Goal: Information Seeking & Learning: Find specific fact

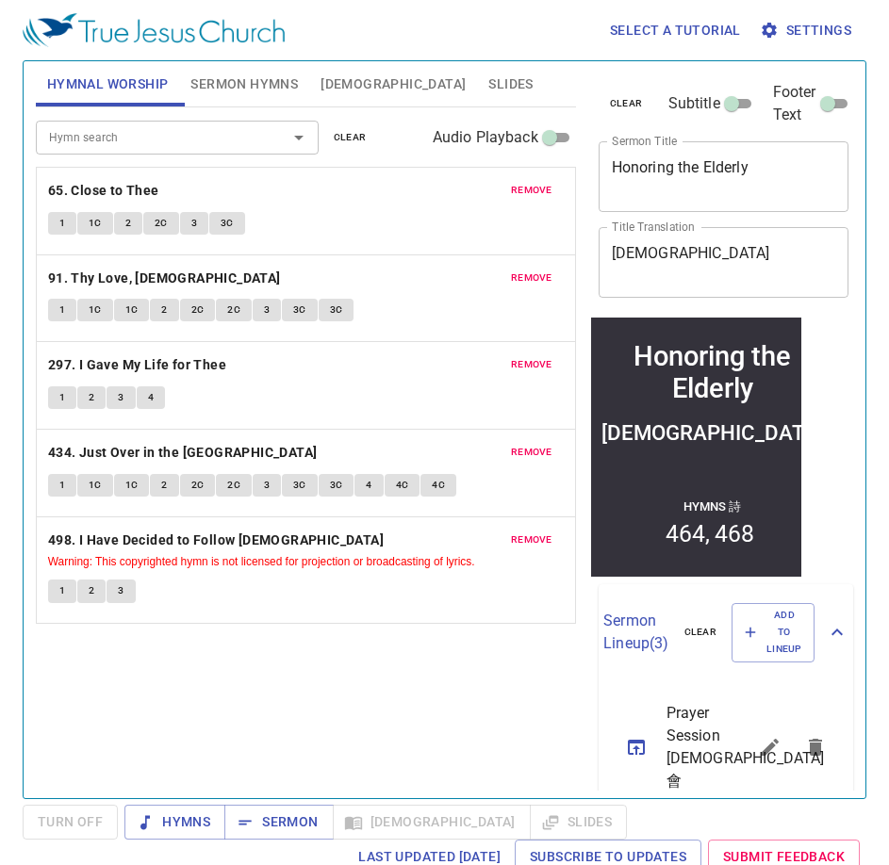
click at [351, 141] on span "clear" at bounding box center [350, 137] width 33 height 17
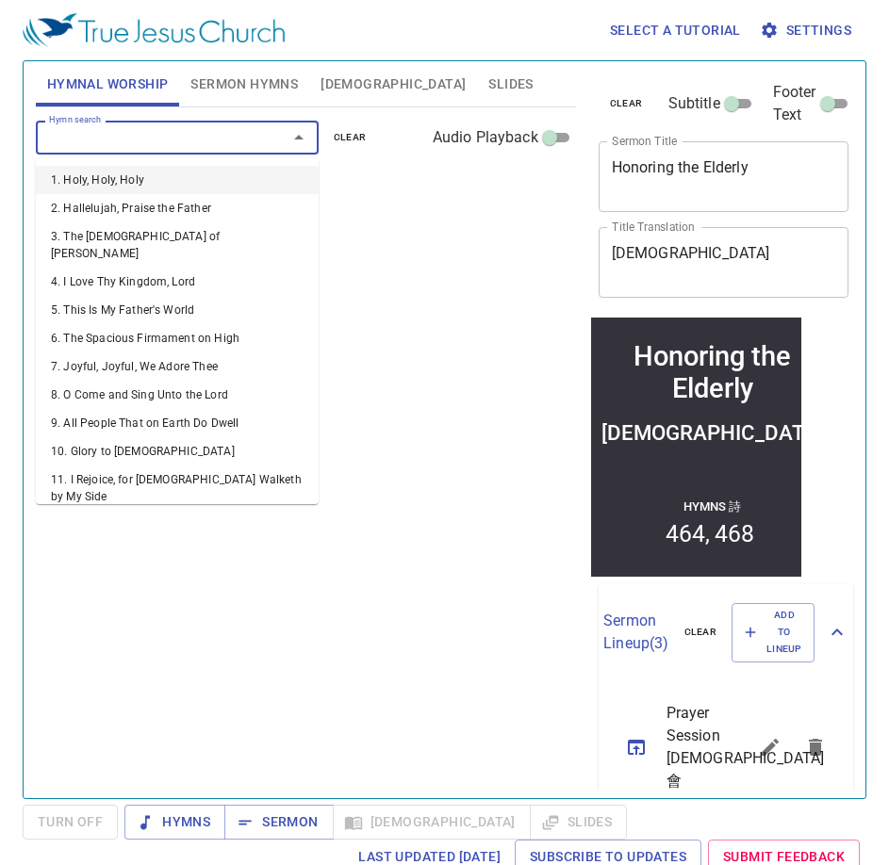
click at [199, 128] on input "Hymn search" at bounding box center [149, 137] width 216 height 22
type input "5"
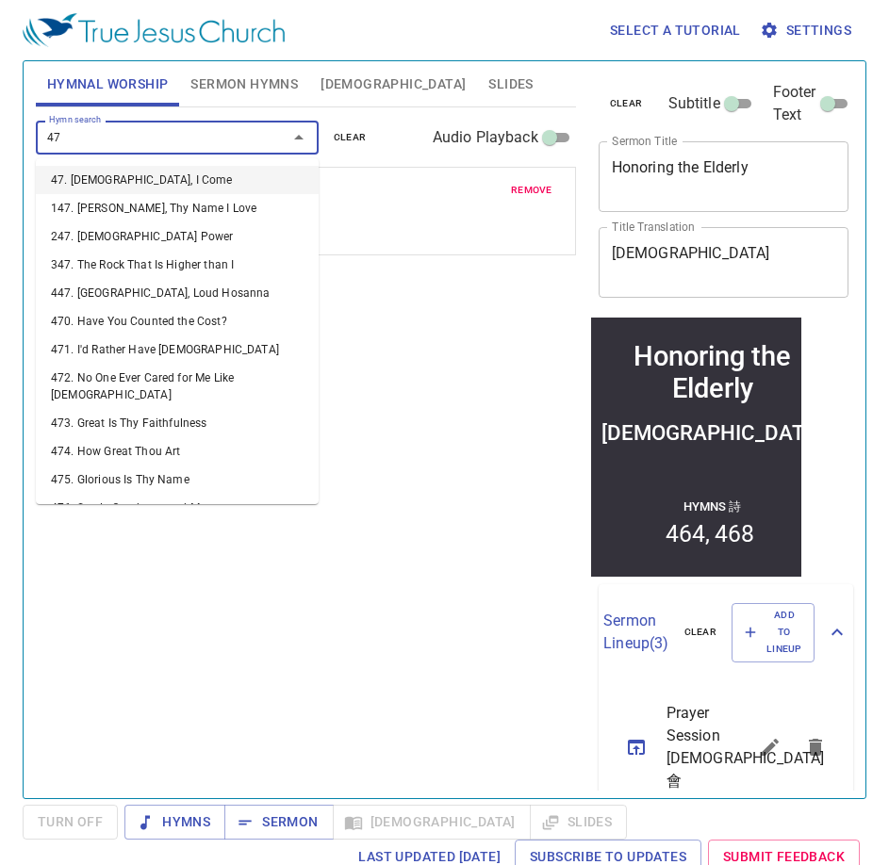
type input "473"
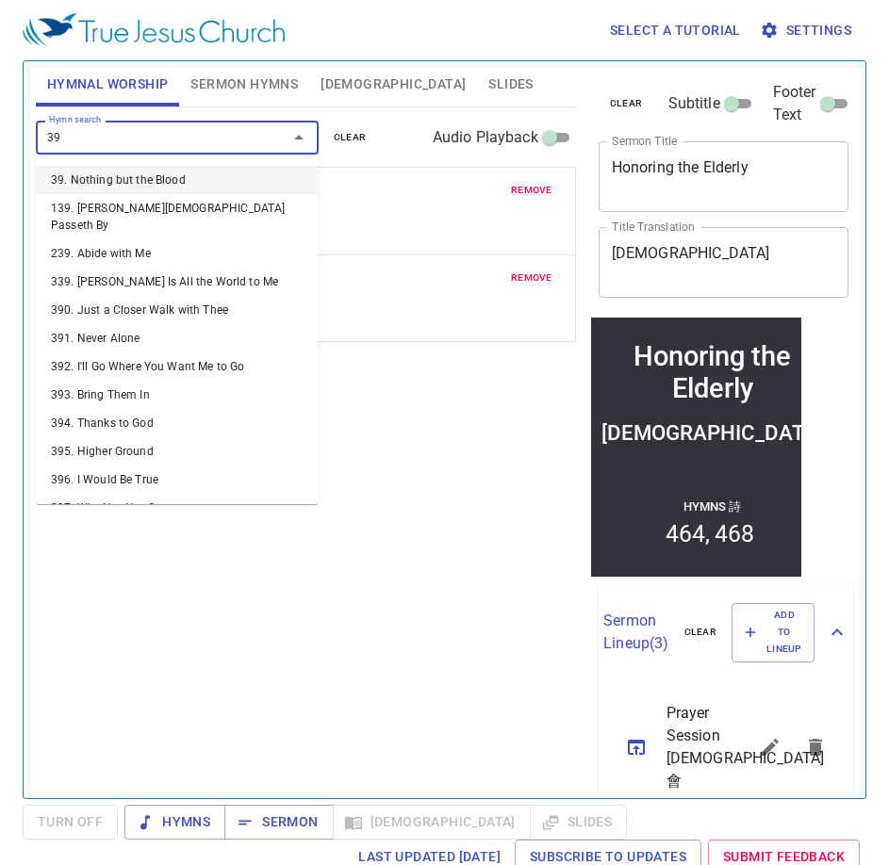
type input "398"
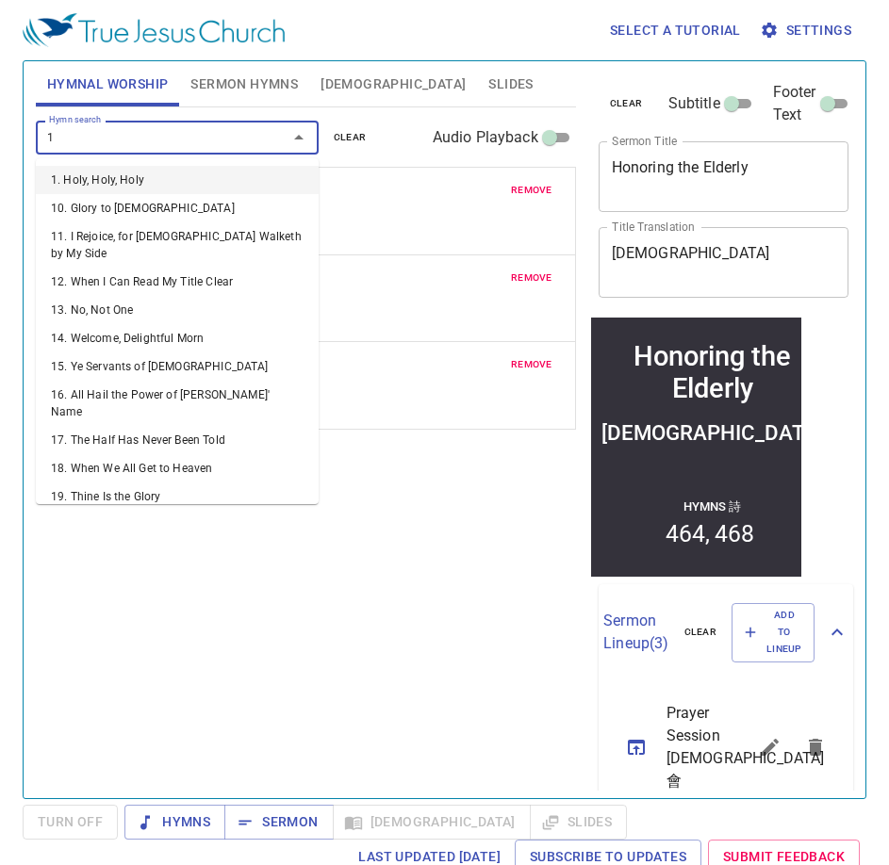
type input "18"
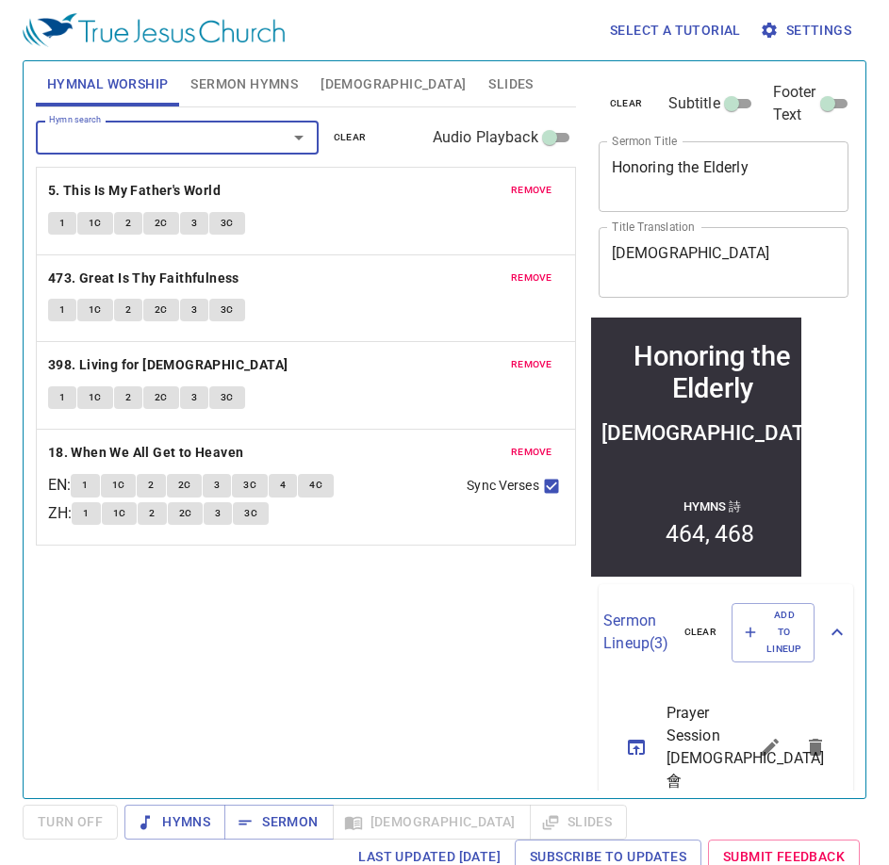
click at [235, 92] on span "Sermon Hymns" at bounding box center [243, 85] width 107 height 24
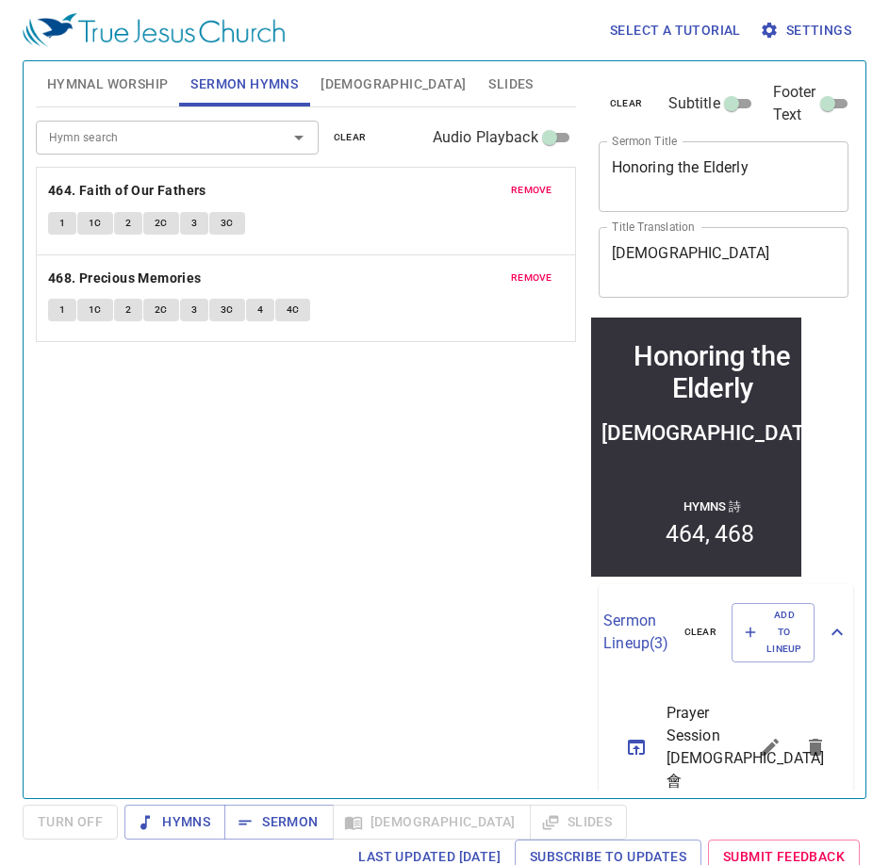
click at [182, 135] on input "Hymn search" at bounding box center [149, 137] width 216 height 22
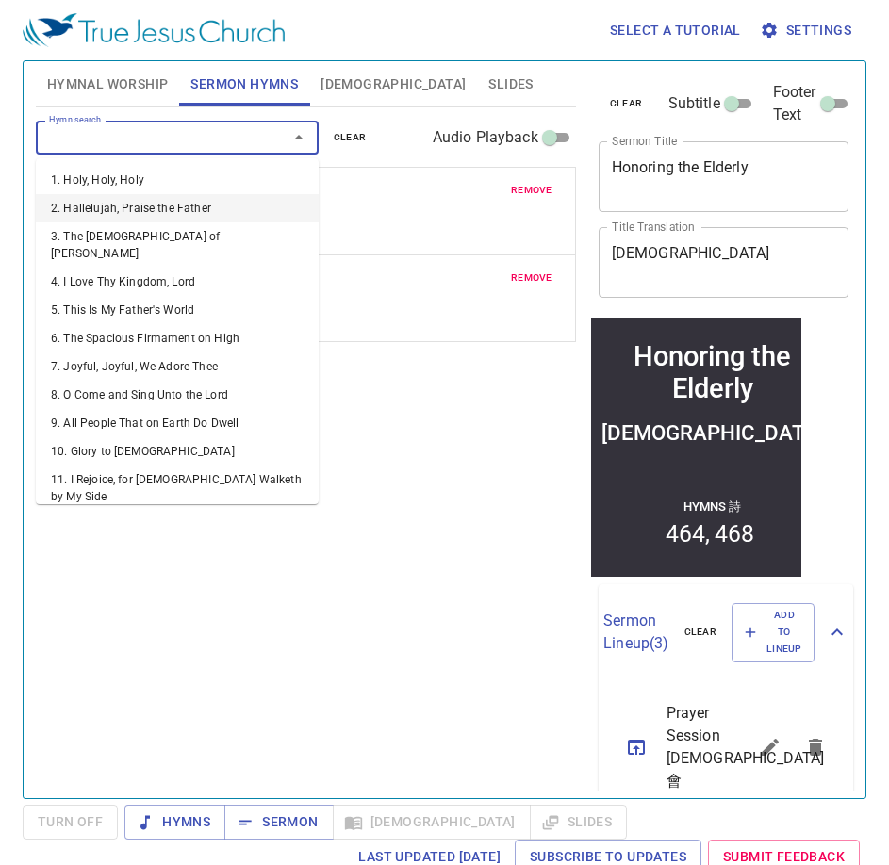
click at [354, 131] on span "clear" at bounding box center [350, 137] width 33 height 17
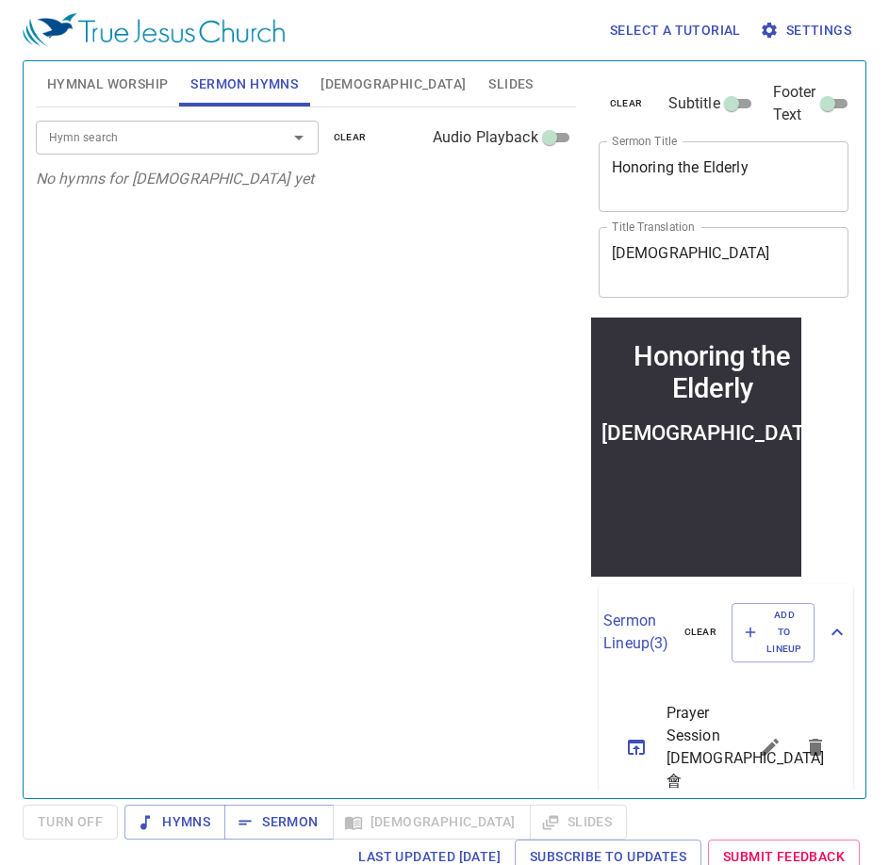
click at [199, 132] on input "Hymn search" at bounding box center [149, 137] width 216 height 22
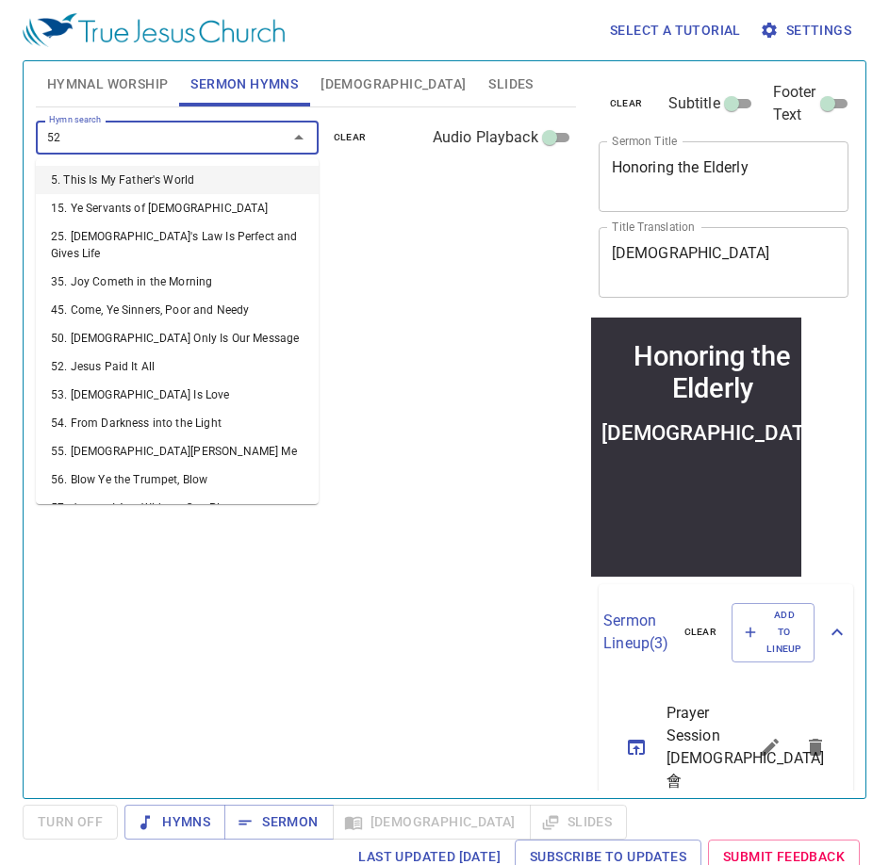
type input "523"
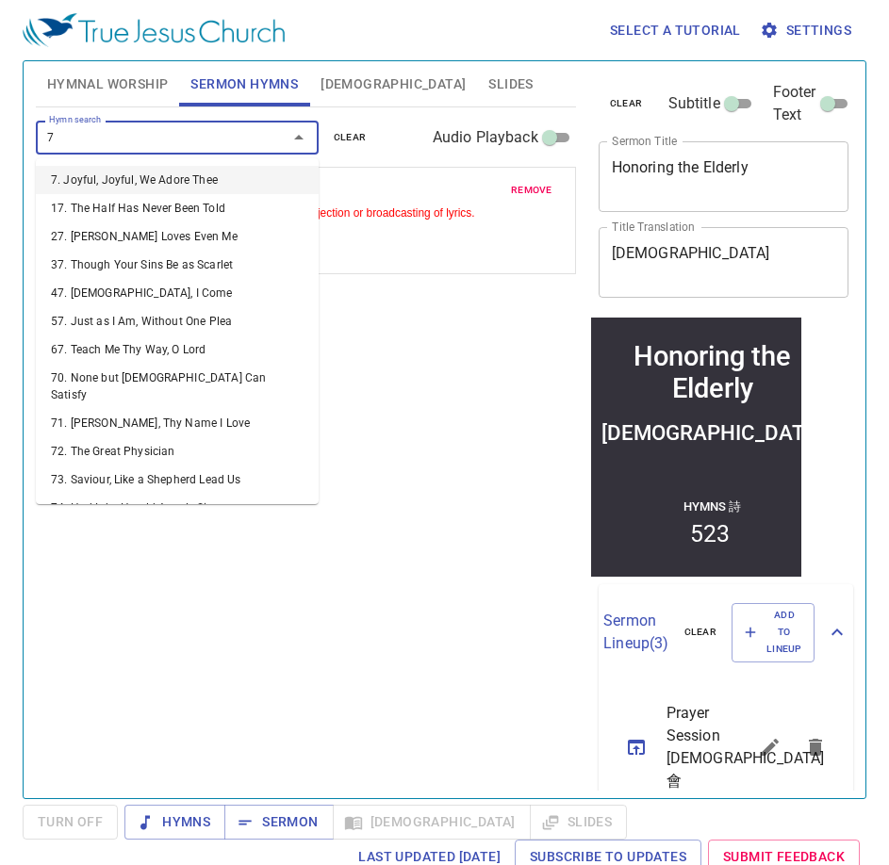
type input "70"
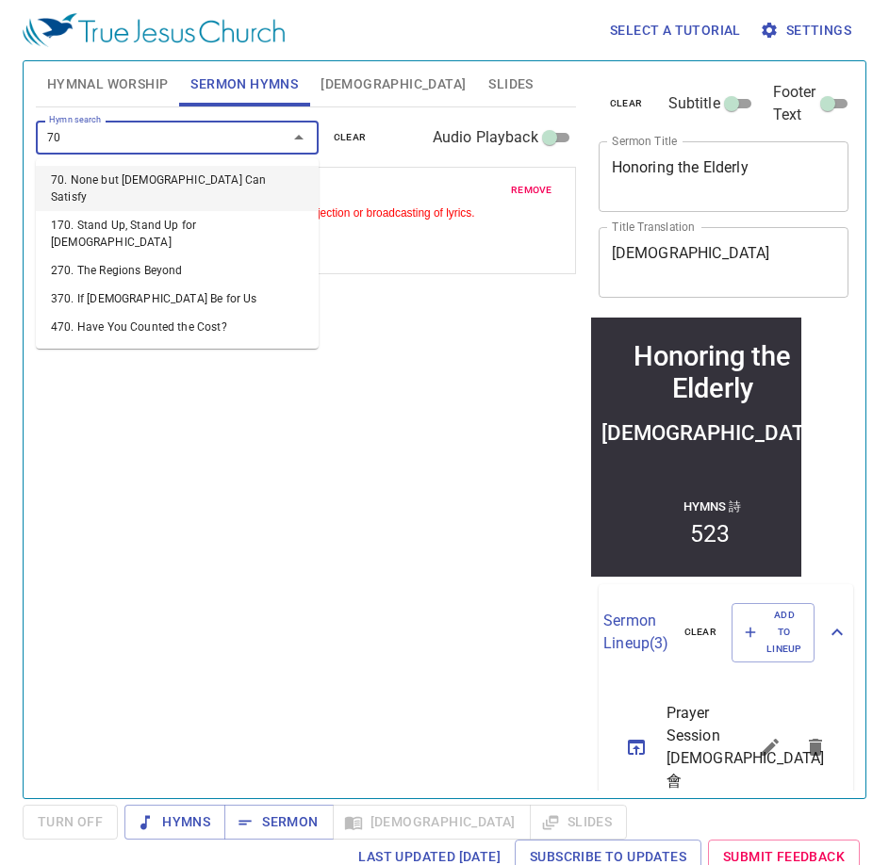
click at [253, 183] on li "70. None but [DEMOGRAPHIC_DATA] Can Satisfy" at bounding box center [177, 188] width 283 height 45
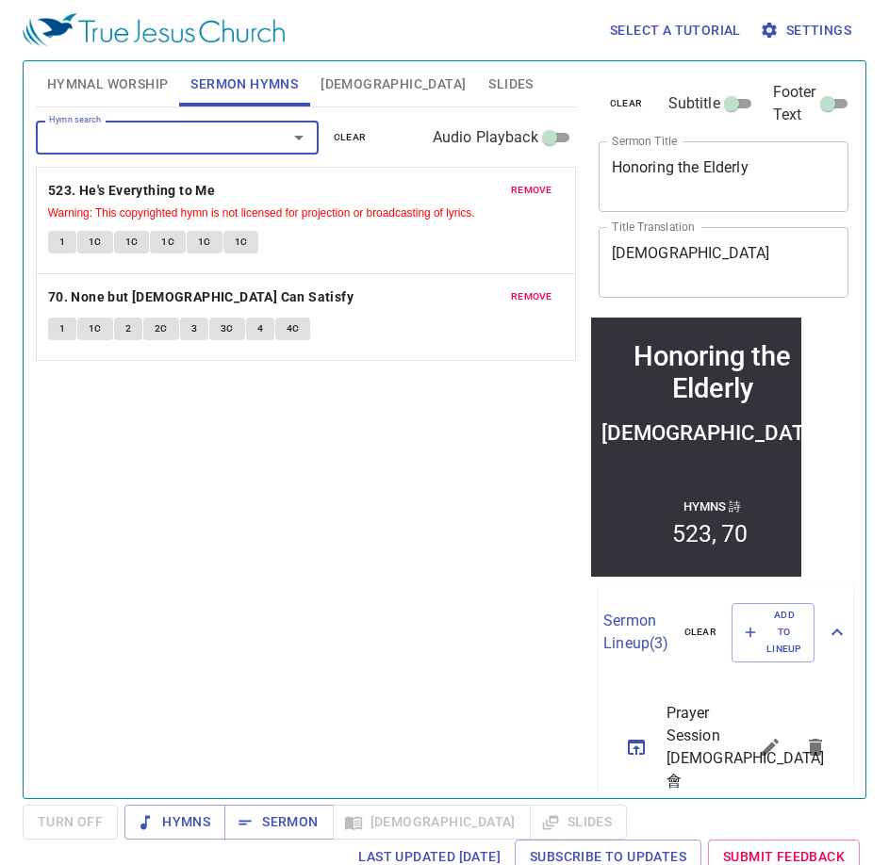
click at [155, 79] on span "Hymnal Worship" at bounding box center [108, 85] width 122 height 24
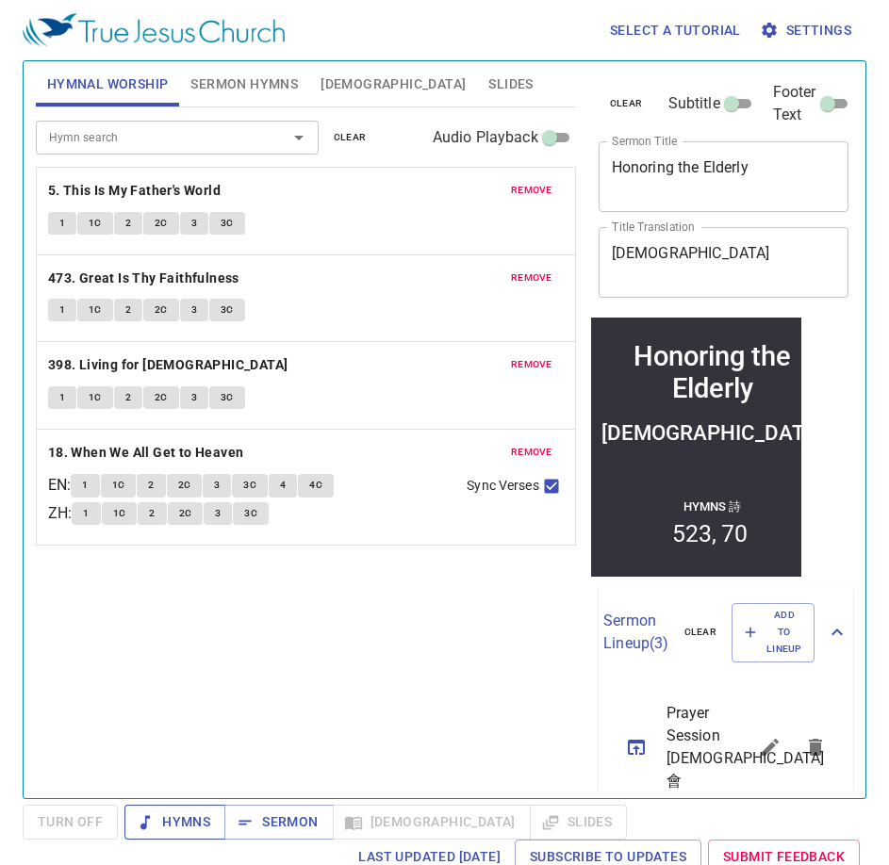
click at [185, 824] on span "Hymns" at bounding box center [174, 822] width 71 height 24
click at [61, 226] on span "1" at bounding box center [62, 223] width 6 height 17
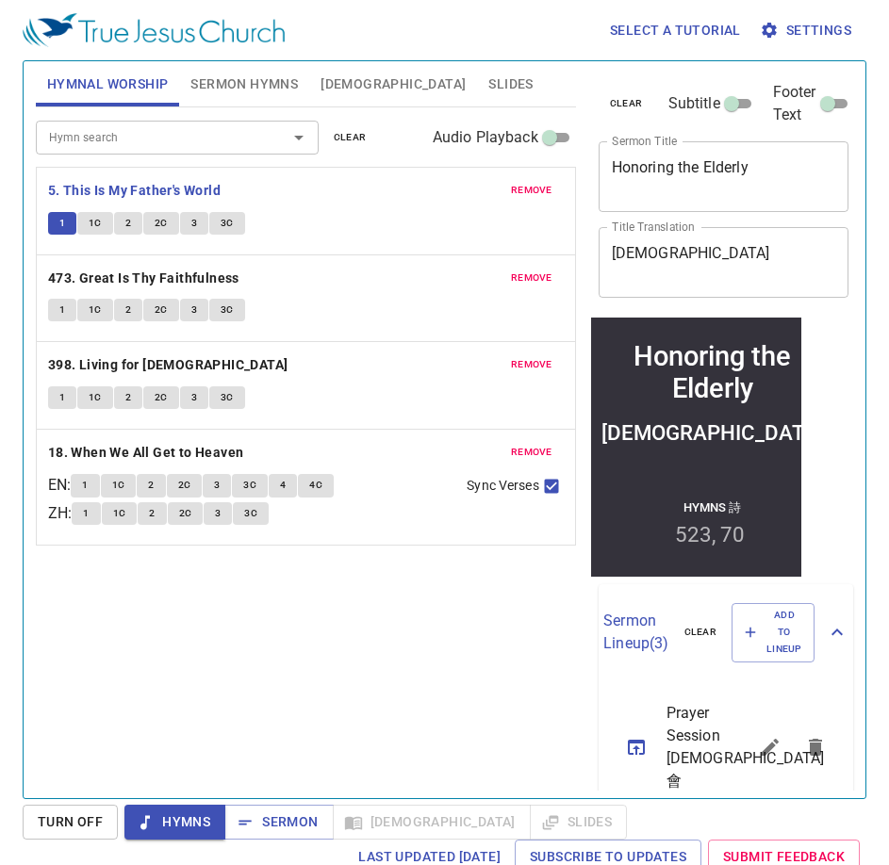
click at [248, 70] on button "Sermon Hymns" at bounding box center [244, 83] width 130 height 45
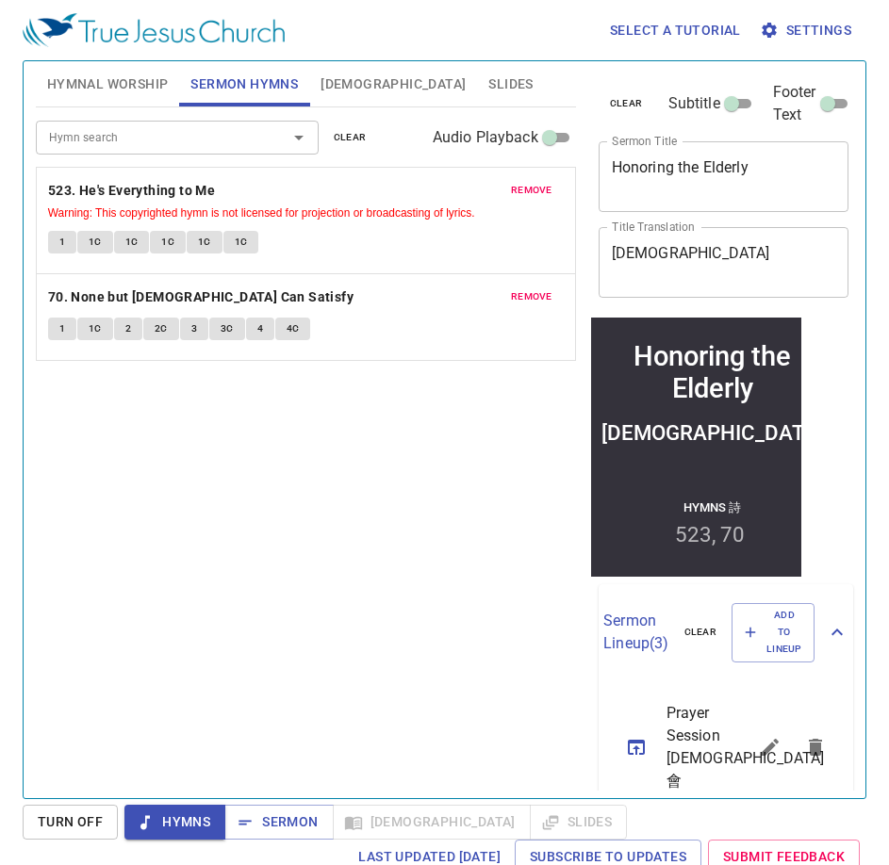
click at [318, 63] on button "[DEMOGRAPHIC_DATA]" at bounding box center [393, 83] width 168 height 45
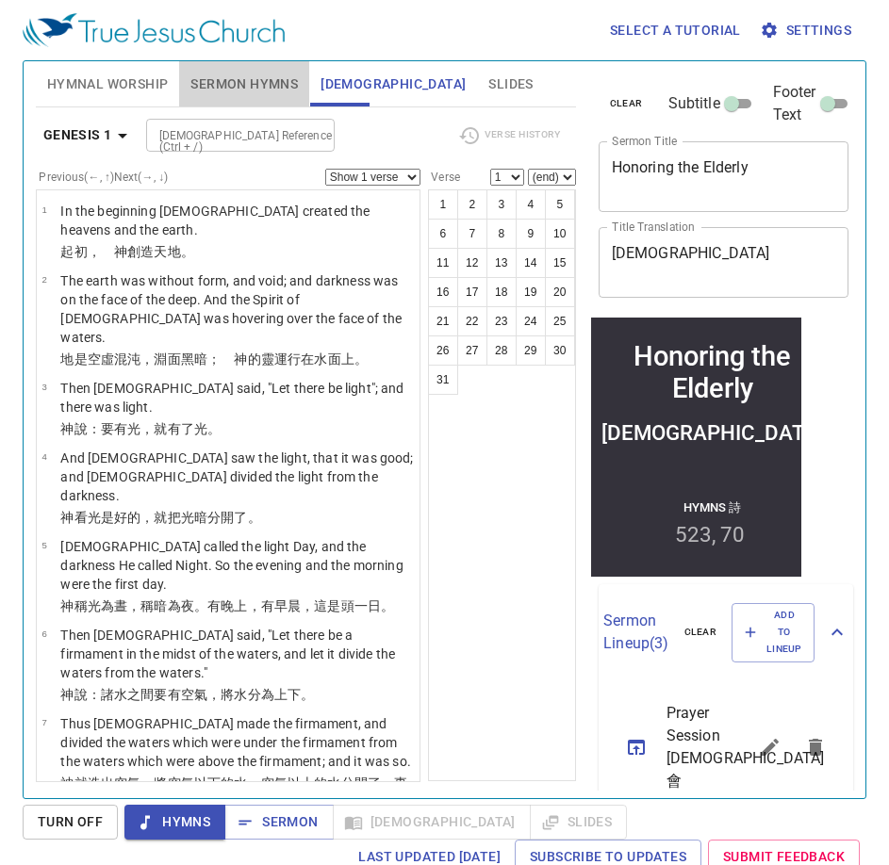
click at [250, 92] on span "Sermon Hymns" at bounding box center [243, 85] width 107 height 24
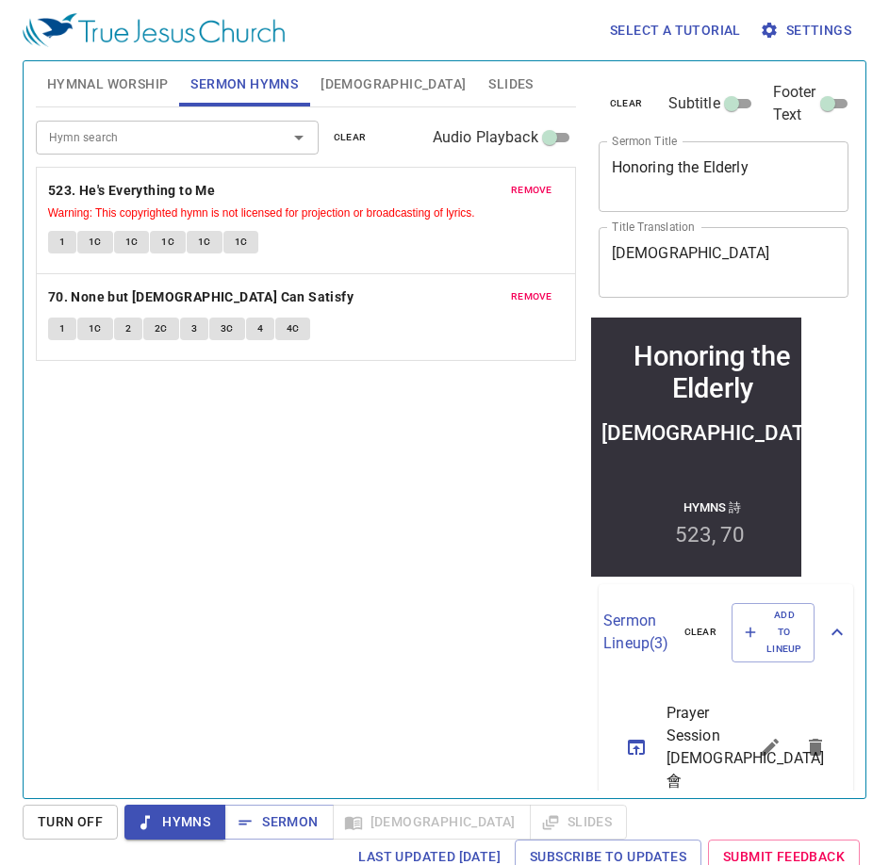
click at [438, 35] on div "Select a tutorial Settings" at bounding box center [441, 30] width 836 height 60
click at [330, 78] on span "[DEMOGRAPHIC_DATA]" at bounding box center [392, 85] width 145 height 24
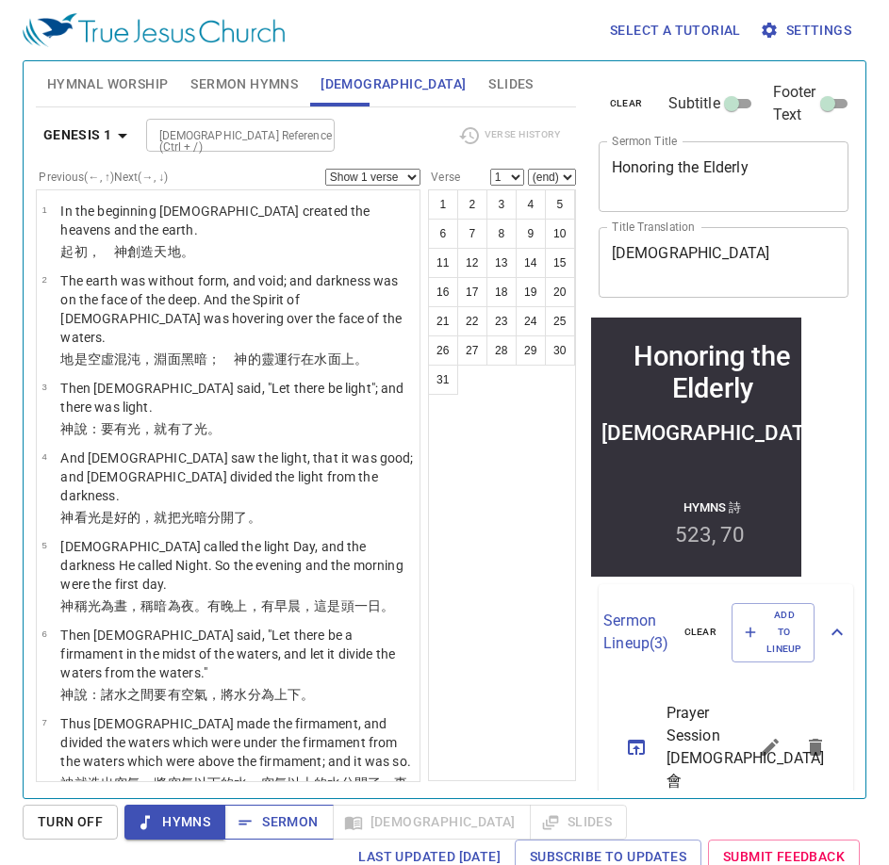
click at [281, 827] on span "Sermon" at bounding box center [278, 822] width 78 height 24
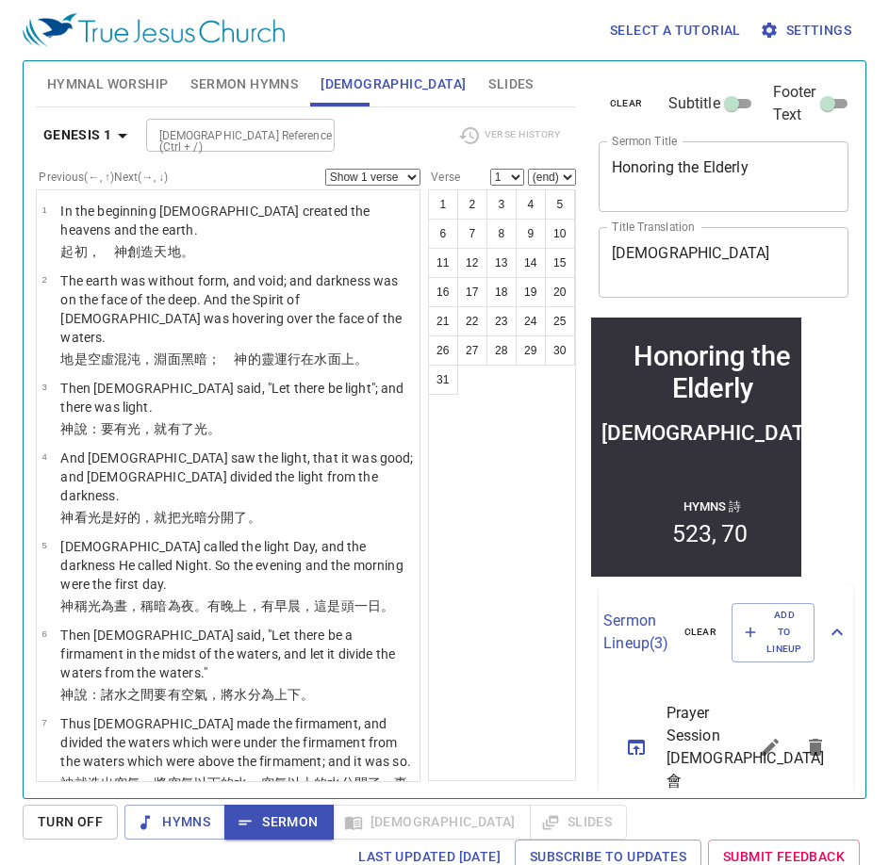
click at [257, 89] on span "Sermon Hymns" at bounding box center [243, 85] width 107 height 24
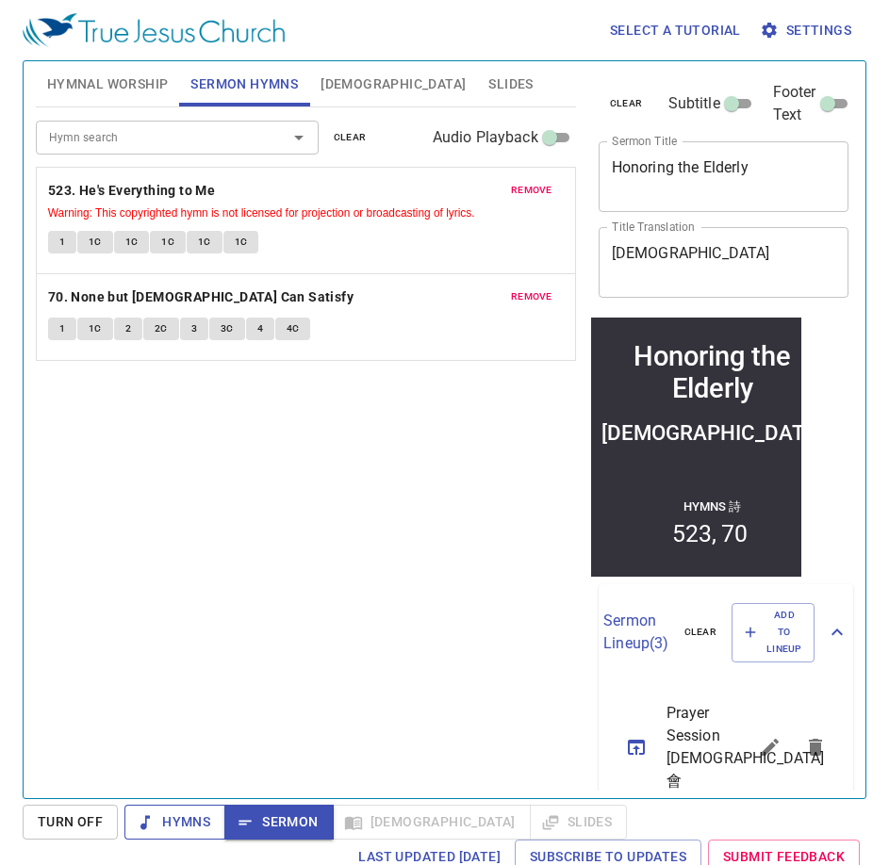
click at [166, 821] on span "Hymns" at bounding box center [174, 822] width 71 height 24
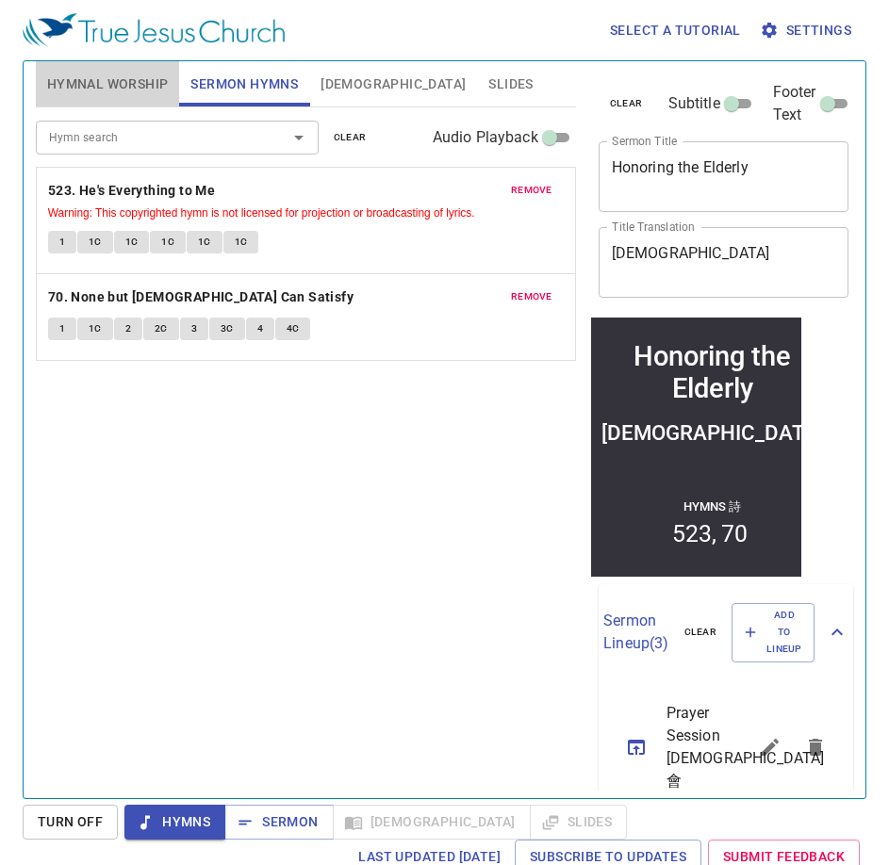
click at [130, 86] on span "Hymnal Worship" at bounding box center [108, 85] width 122 height 24
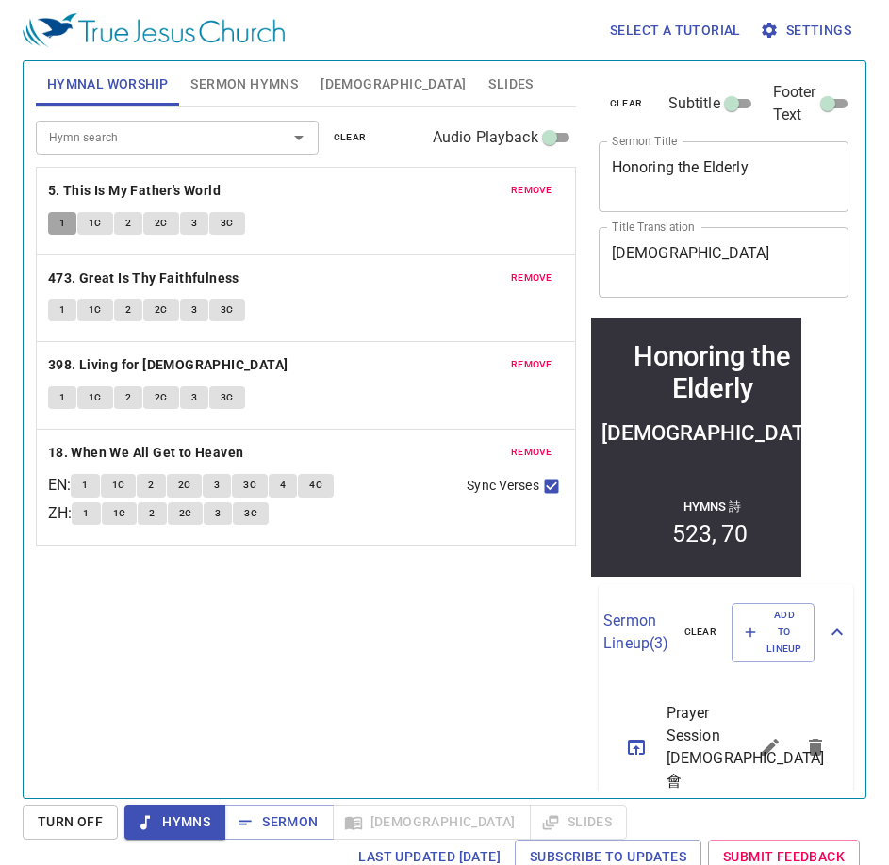
click at [59, 222] on span "1" at bounding box center [62, 223] width 6 height 17
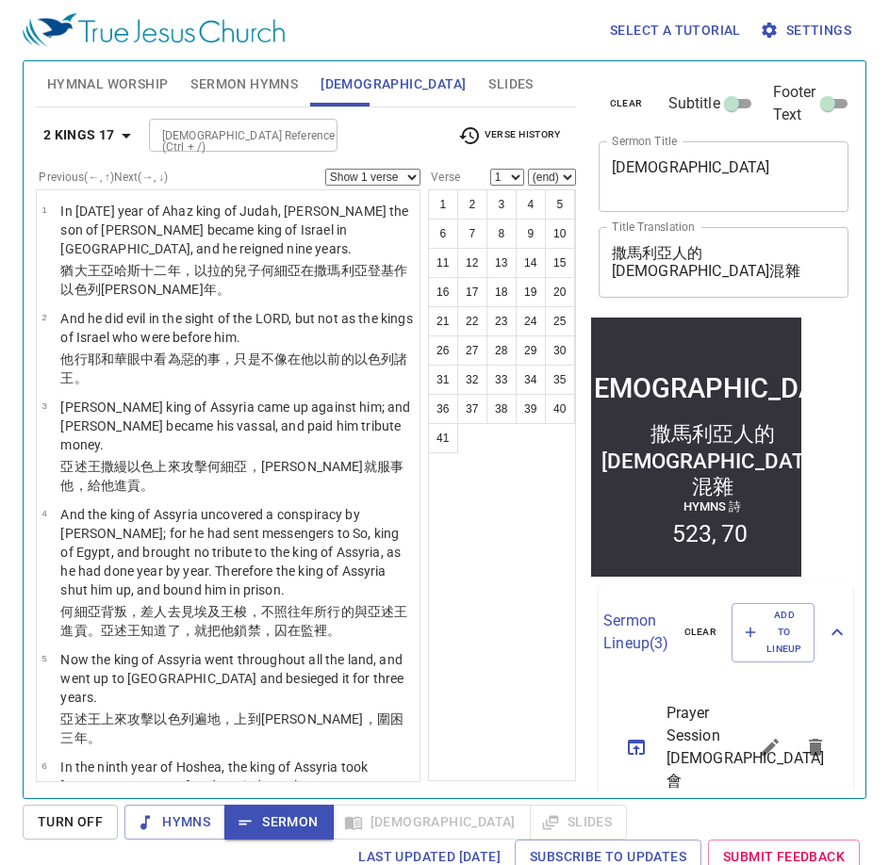
scroll to position [3109, 0]
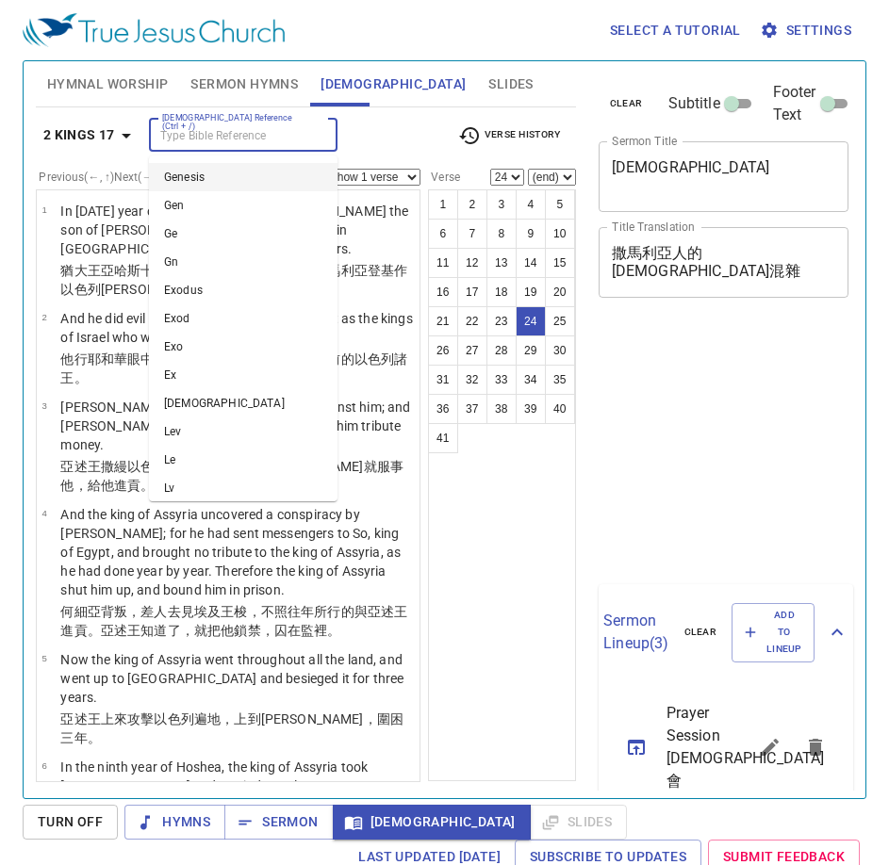
select select "24"
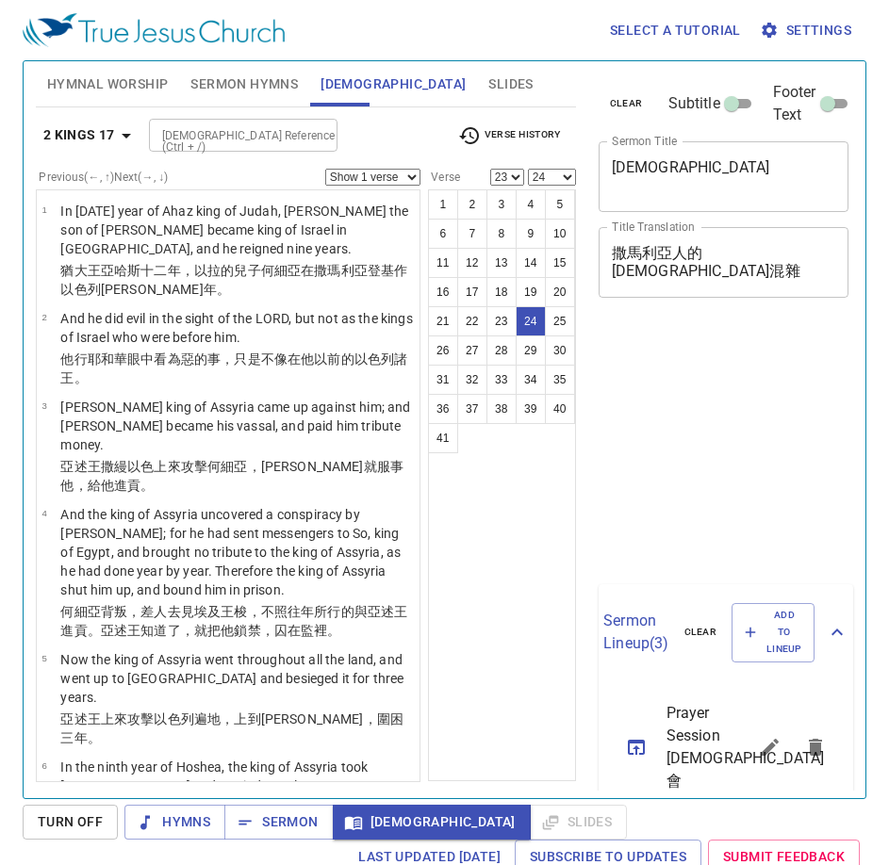
select select "23"
select select "24"
select select "29"
select select "33"
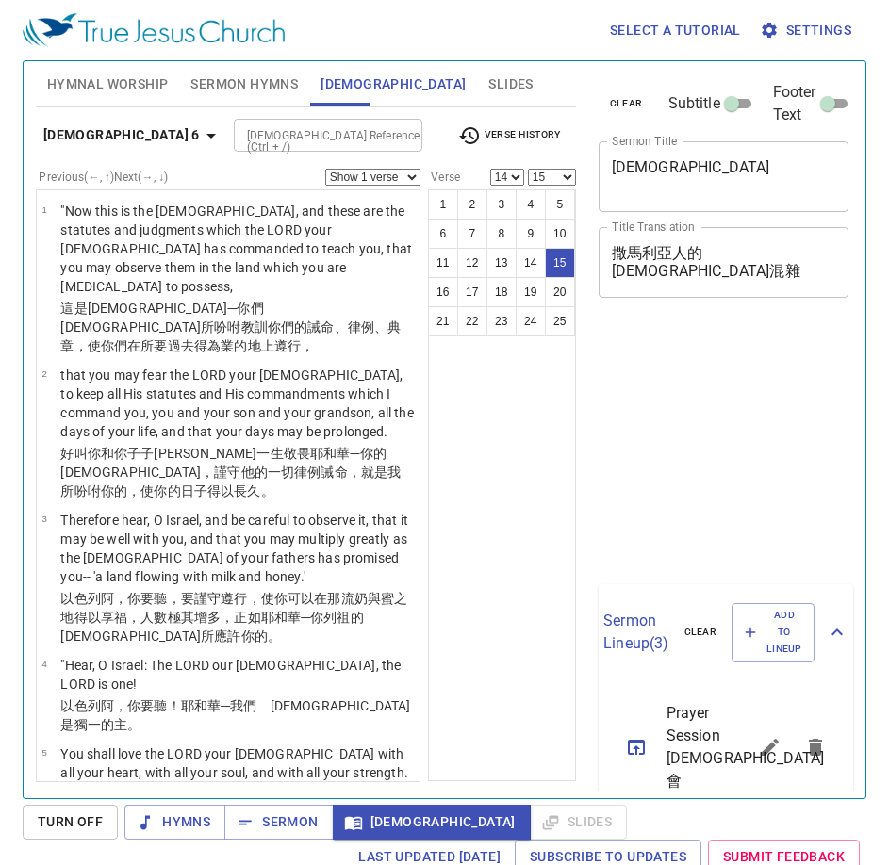
select select "14"
select select "15"
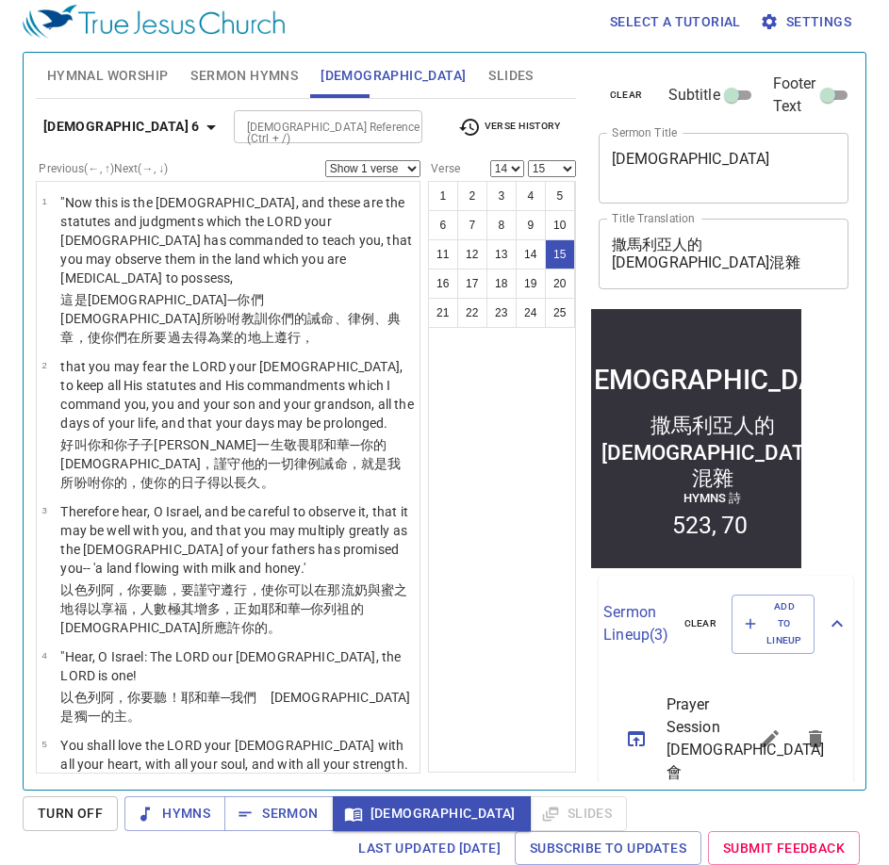
scroll to position [1069, 0]
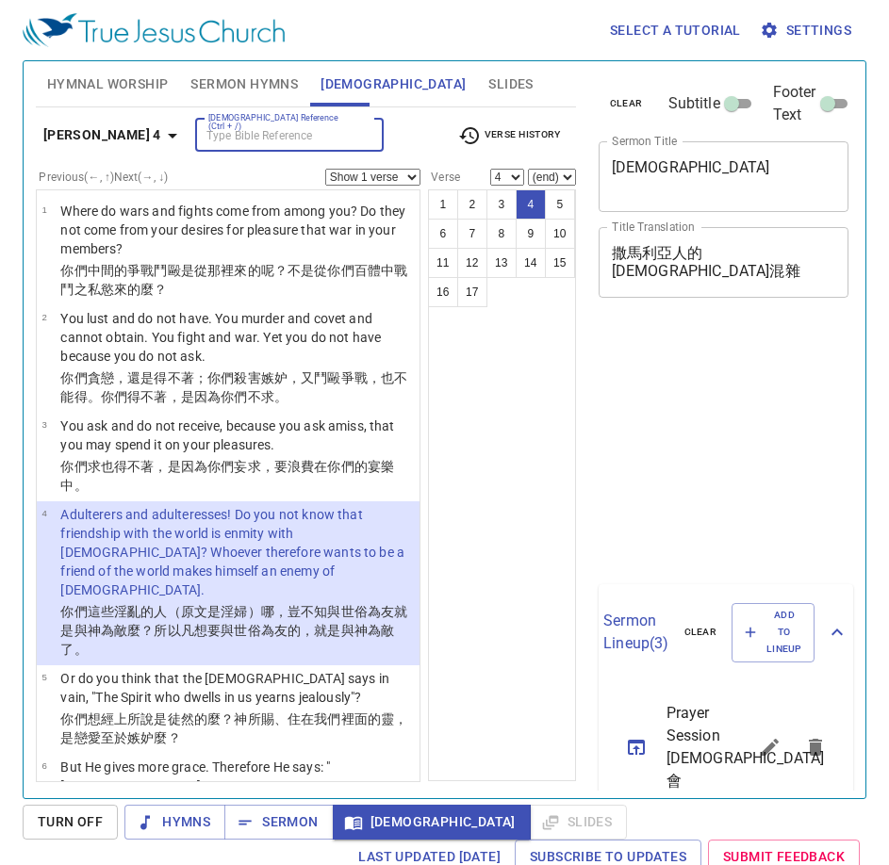
select select "4"
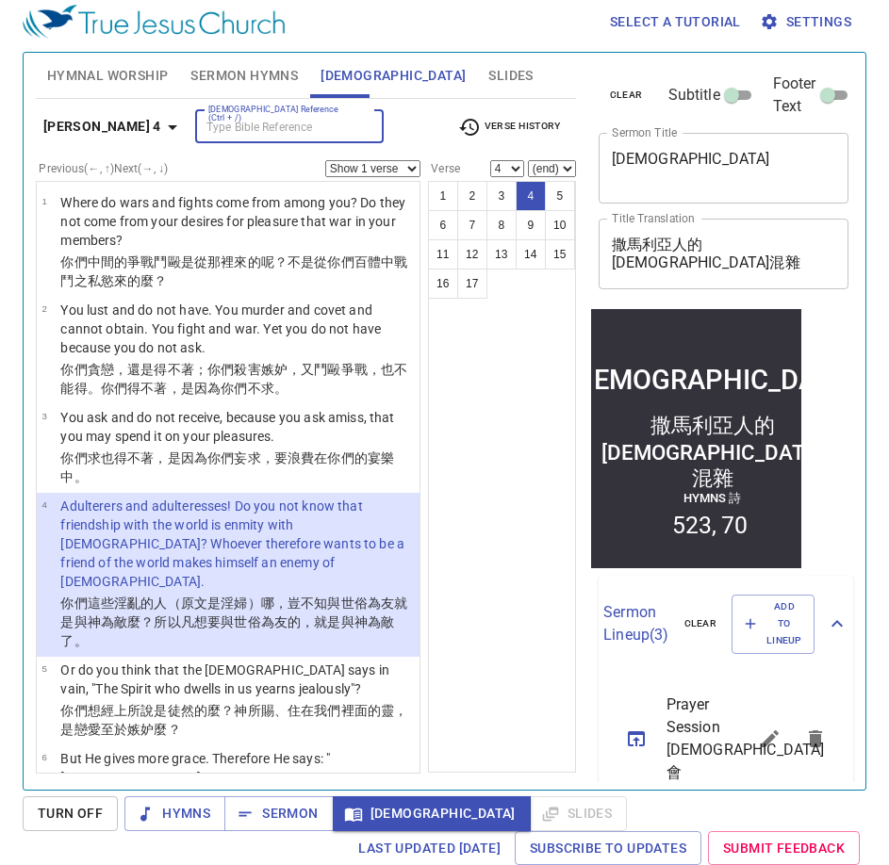
scroll to position [89, 0]
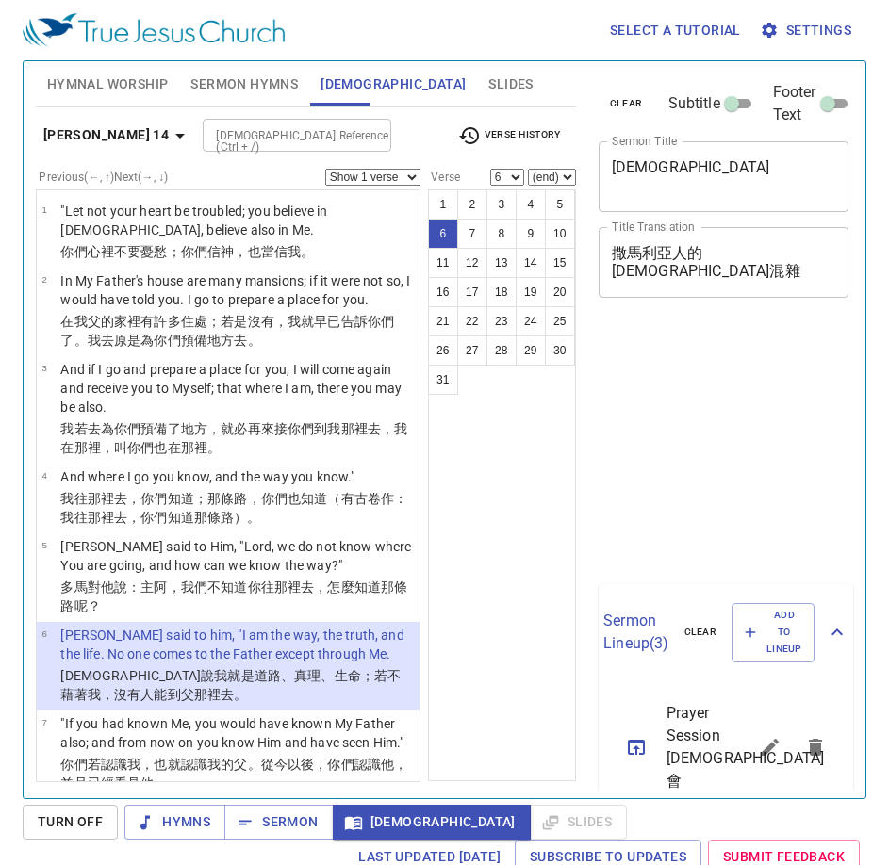
select select "6"
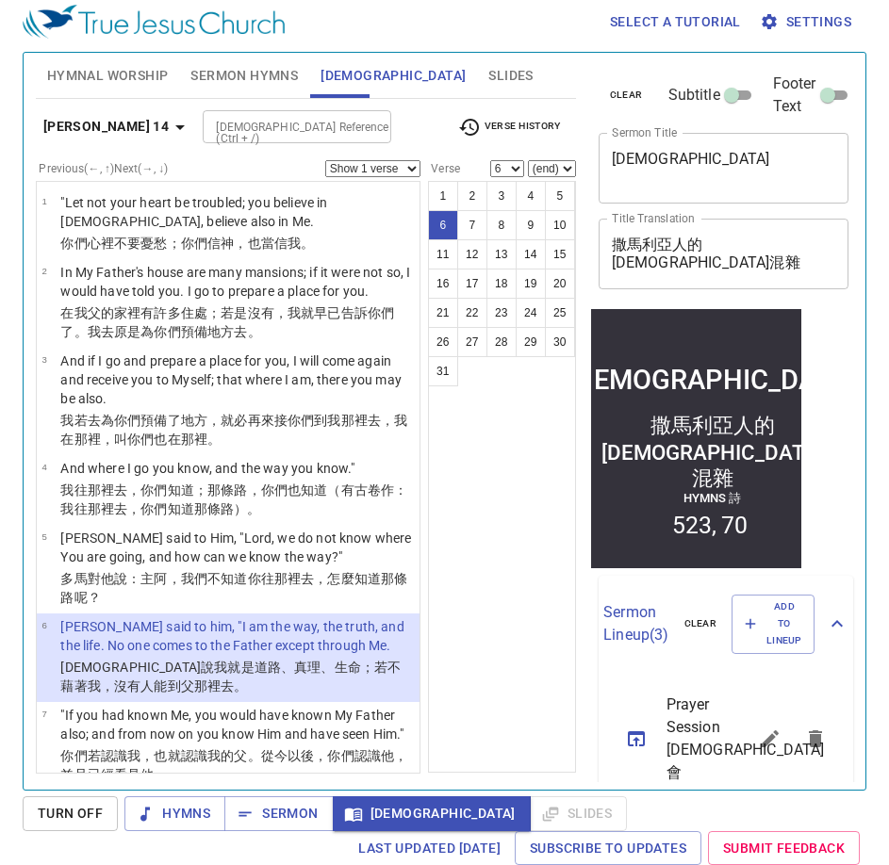
scroll to position [70, 0]
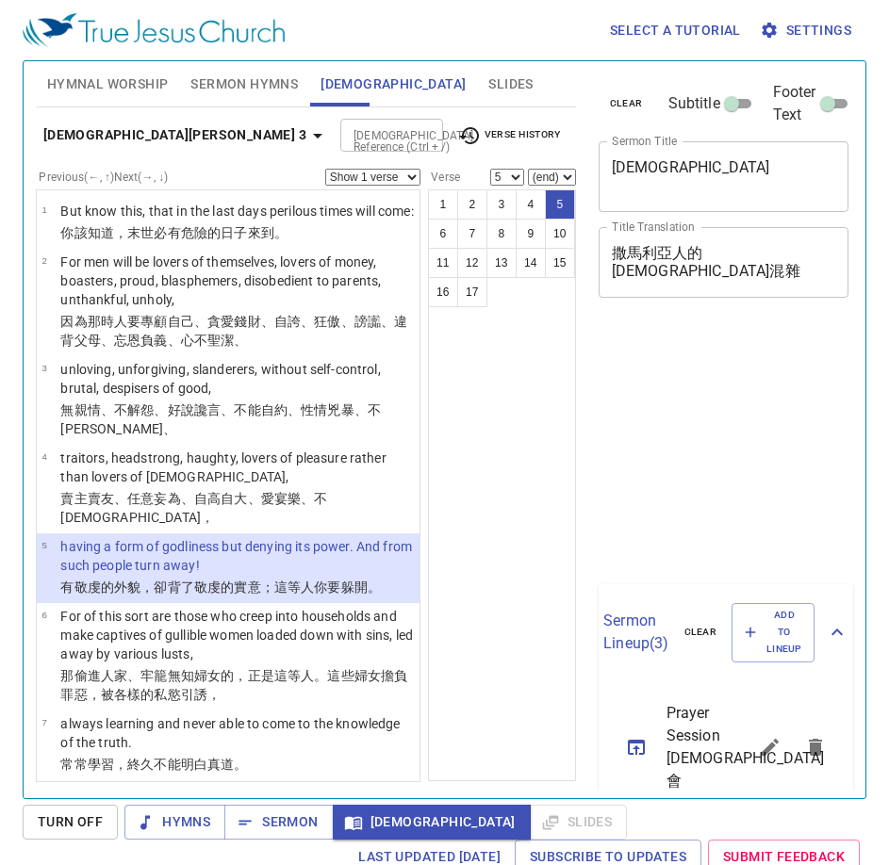
select select "5"
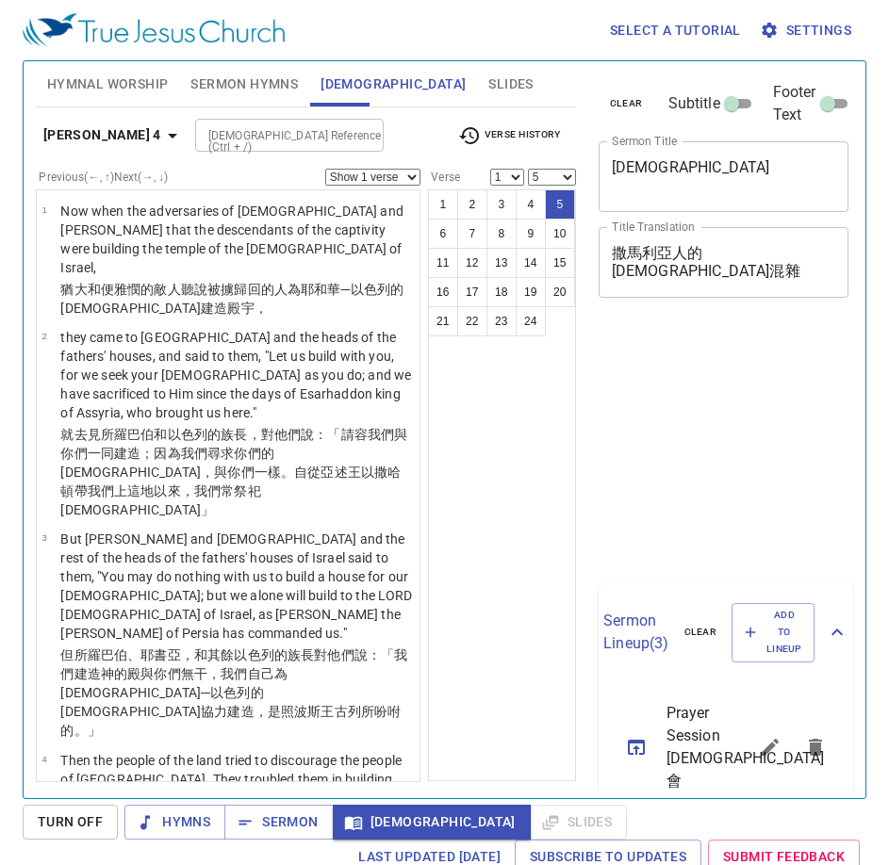
select select "5"
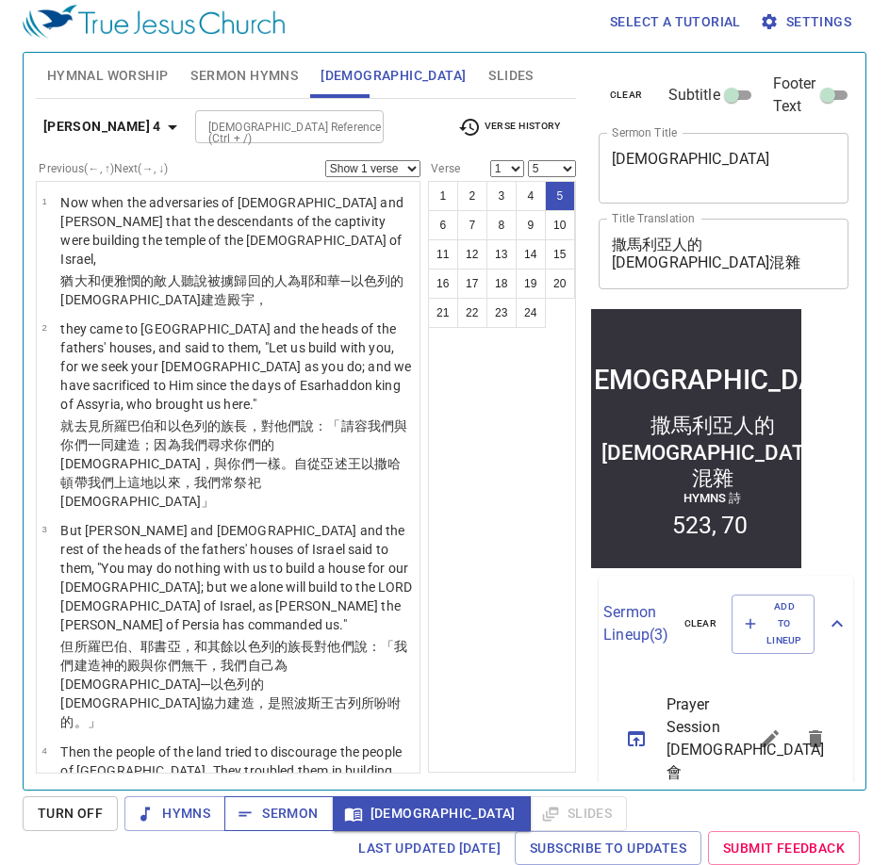
scroll to position [309, 0]
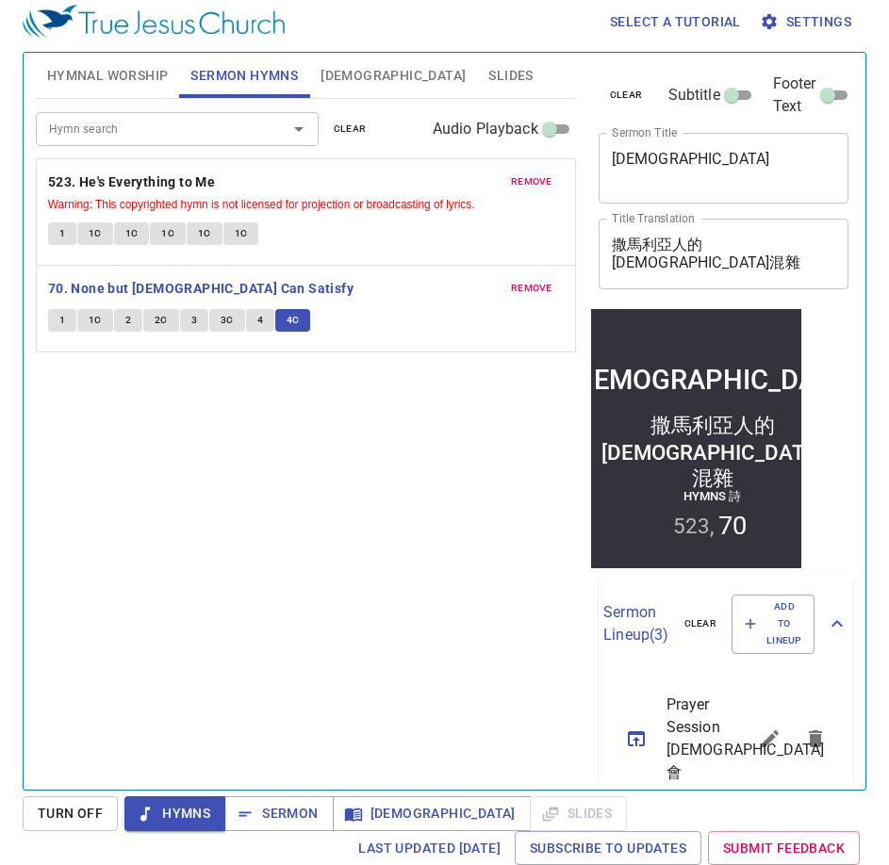
scroll to position [8, 0]
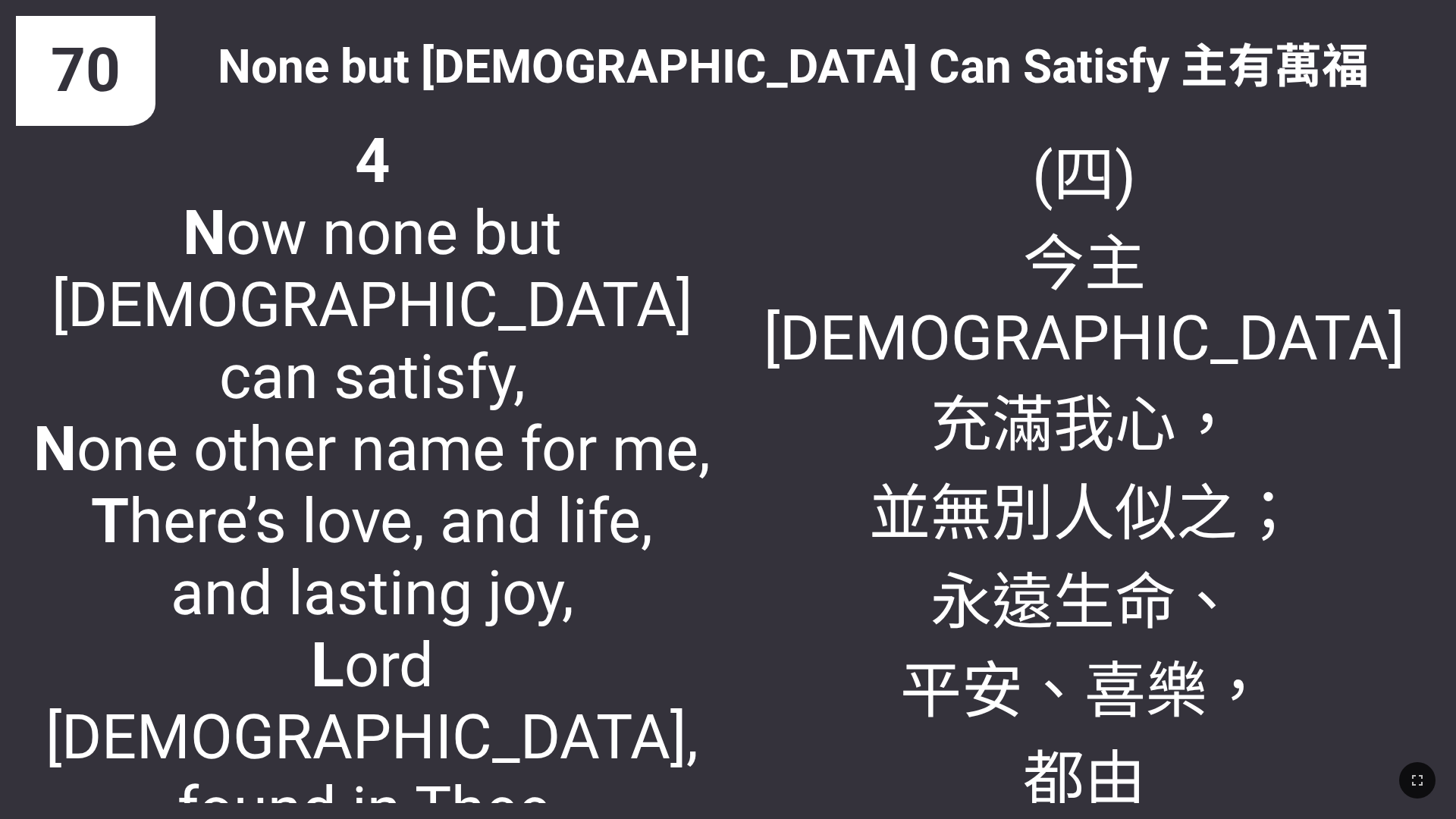
click at [902, 536] on span "(四) 今主[DEMOGRAPHIC_DATA] 充滿我心， 並無別人似之； 永遠生命、 平安、喜樂， 都由[DEMOGRAPHIC_DATA]賞賜。" at bounding box center [1084, 551] width 679 height 854
